Goal: Go to known website: Access a specific website the user already knows

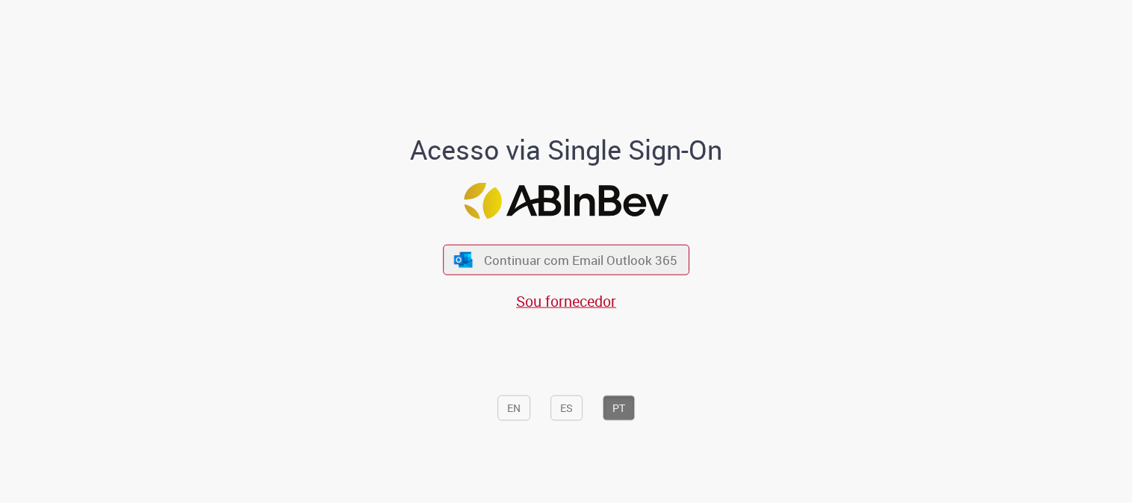
click at [491, 240] on div "Continuar com Email Outlook 365 Sou fornecedor" at bounding box center [566, 270] width 246 height 83
click at [501, 246] on button "Continuar com Email Outlook 365" at bounding box center [566, 259] width 252 height 31
